Goal: Navigation & Orientation: Go to known website

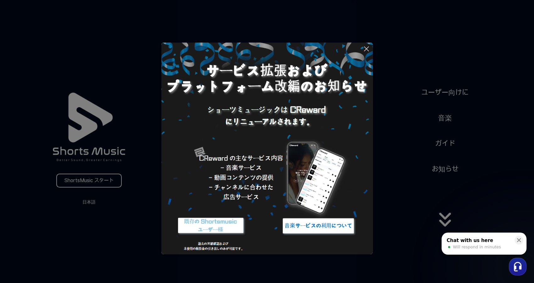
click at [312, 226] on img at bounding box center [318, 226] width 79 height 24
click at [446, 222] on button at bounding box center [267, 141] width 534 height 283
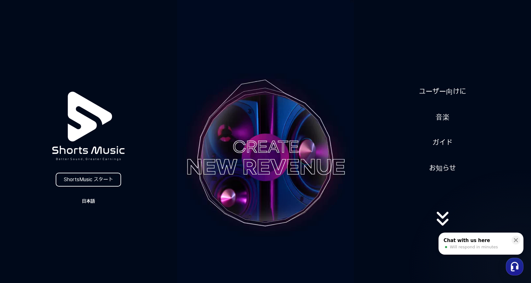
click at [91, 201] on button "日本語" at bounding box center [88, 200] width 30 height 9
click at [83, 229] on button "日本語" at bounding box center [88, 227] width 25 height 6
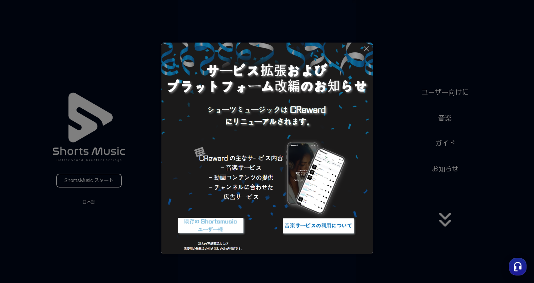
click at [224, 228] on img at bounding box center [211, 226] width 79 height 24
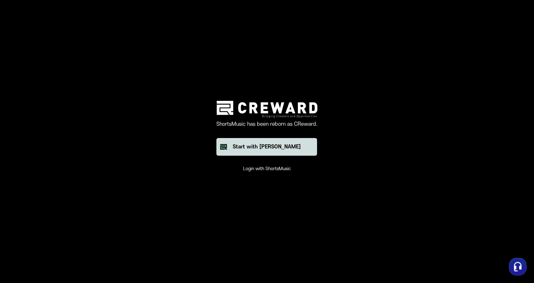
click at [278, 149] on div "Start with Creward" at bounding box center [267, 147] width 68 height 8
